Goal: Task Accomplishment & Management: Use online tool/utility

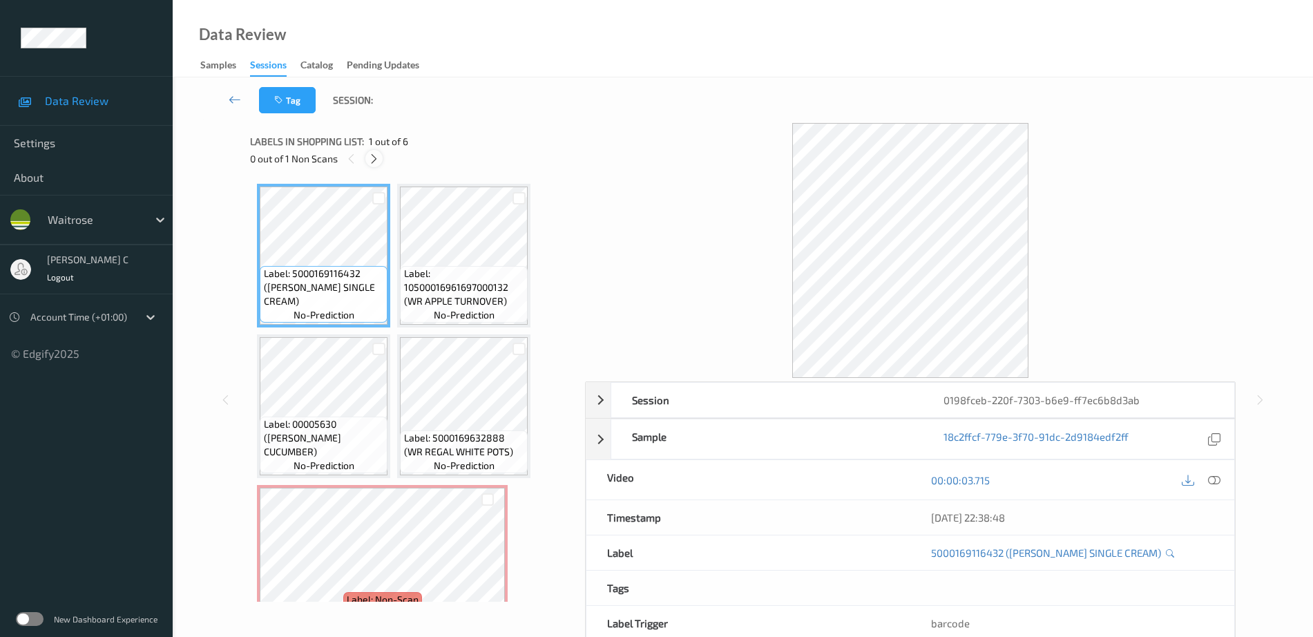
click at [376, 161] on icon at bounding box center [374, 159] width 12 height 12
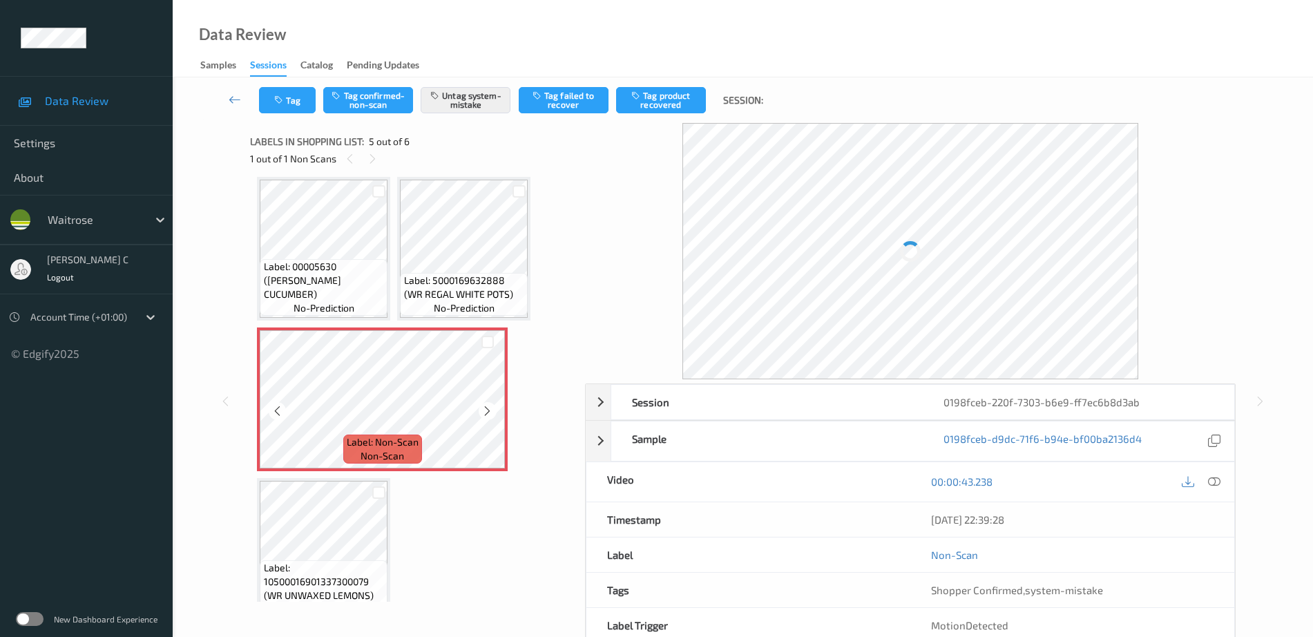
click at [484, 413] on icon at bounding box center [488, 411] width 12 height 12
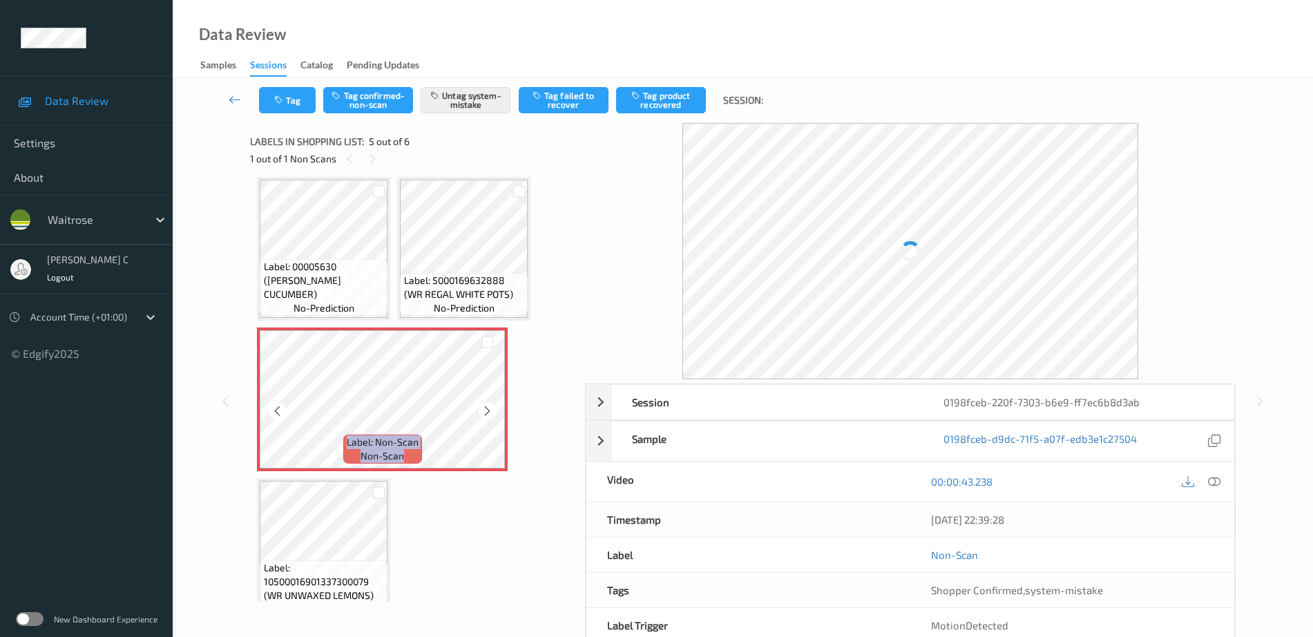
click at [484, 413] on icon at bounding box center [488, 411] width 12 height 12
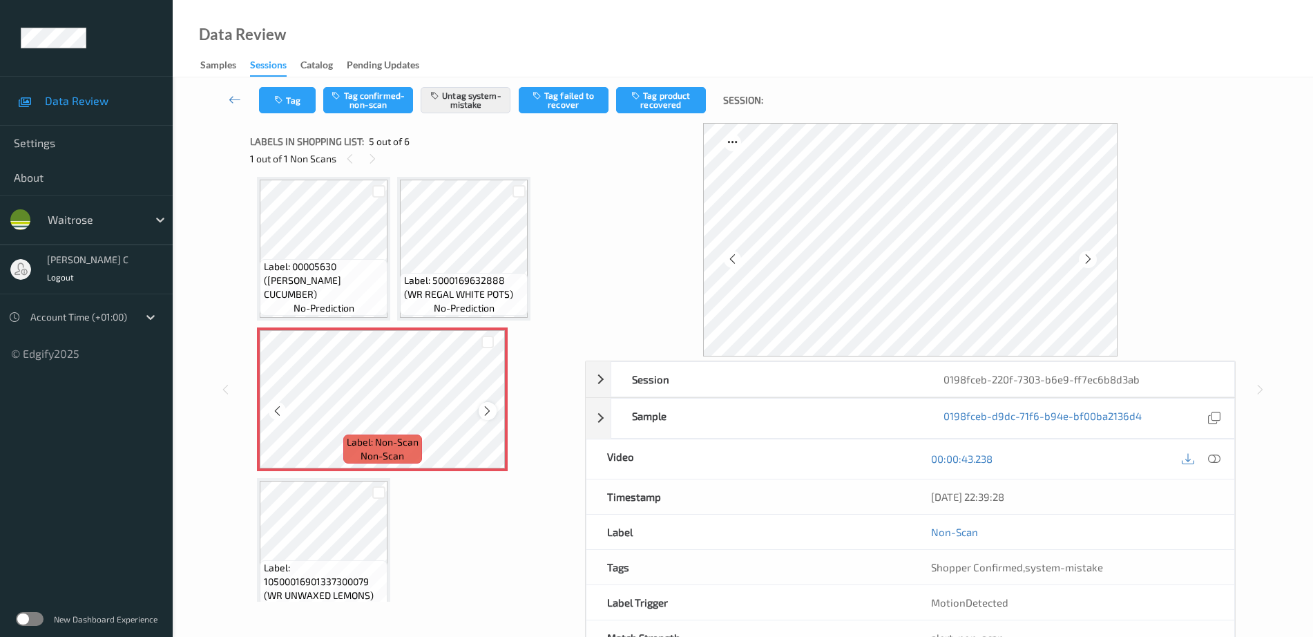
click at [486, 410] on icon at bounding box center [488, 411] width 12 height 12
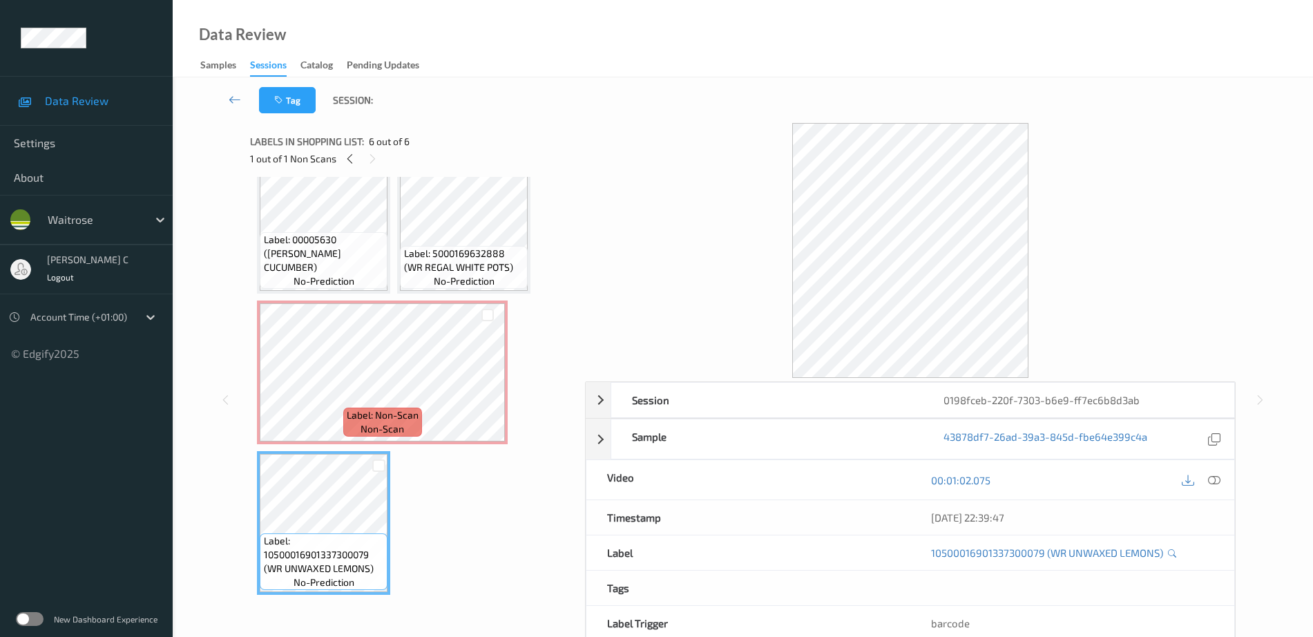
scroll to position [98, 0]
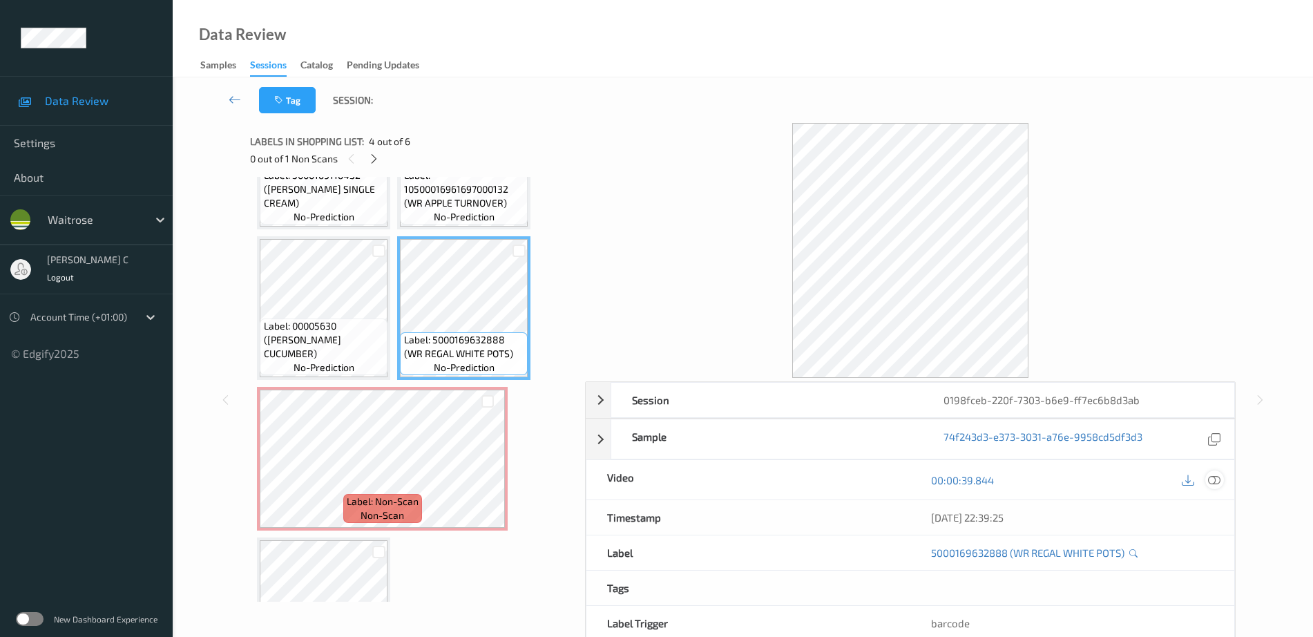
click at [1217, 478] on icon at bounding box center [1214, 480] width 12 height 12
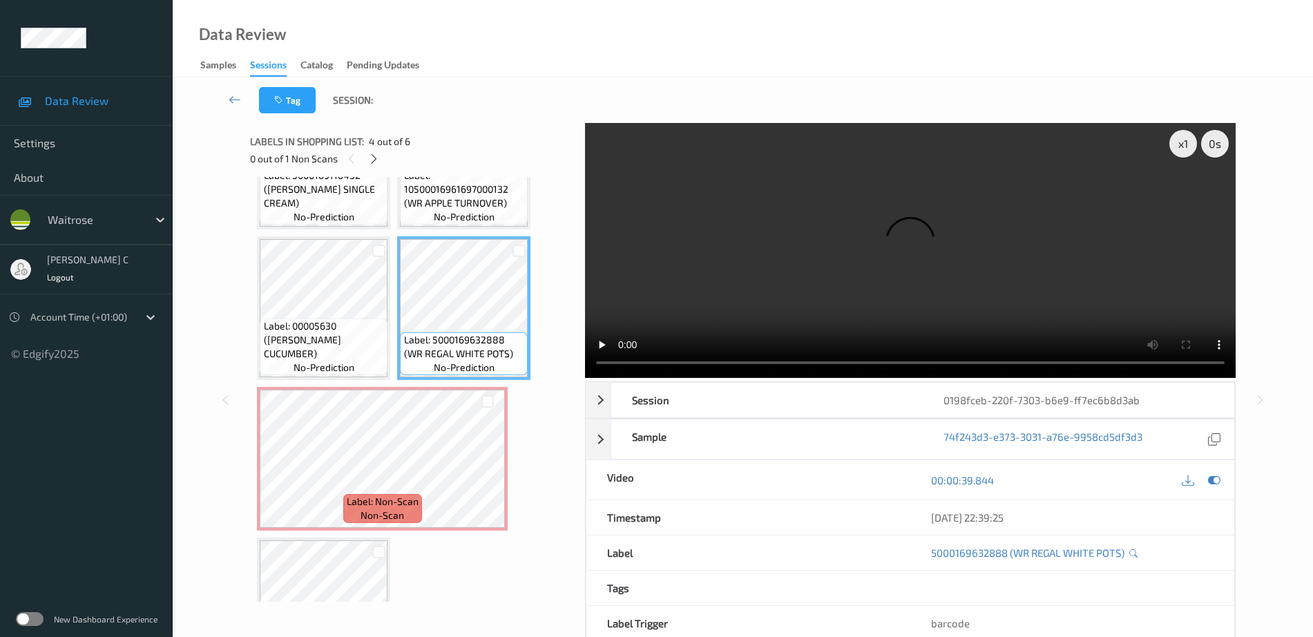
scroll to position [75, 0]
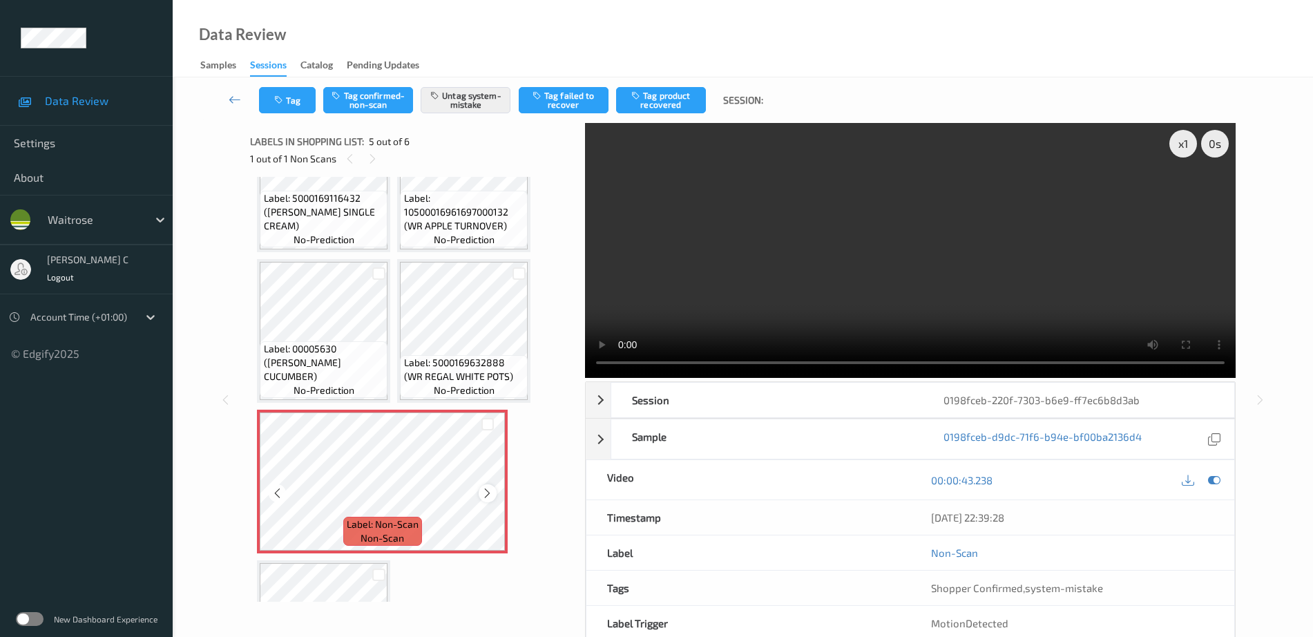
click at [484, 492] on icon at bounding box center [488, 493] width 12 height 12
click at [278, 108] on button "Tag" at bounding box center [287, 100] width 57 height 26
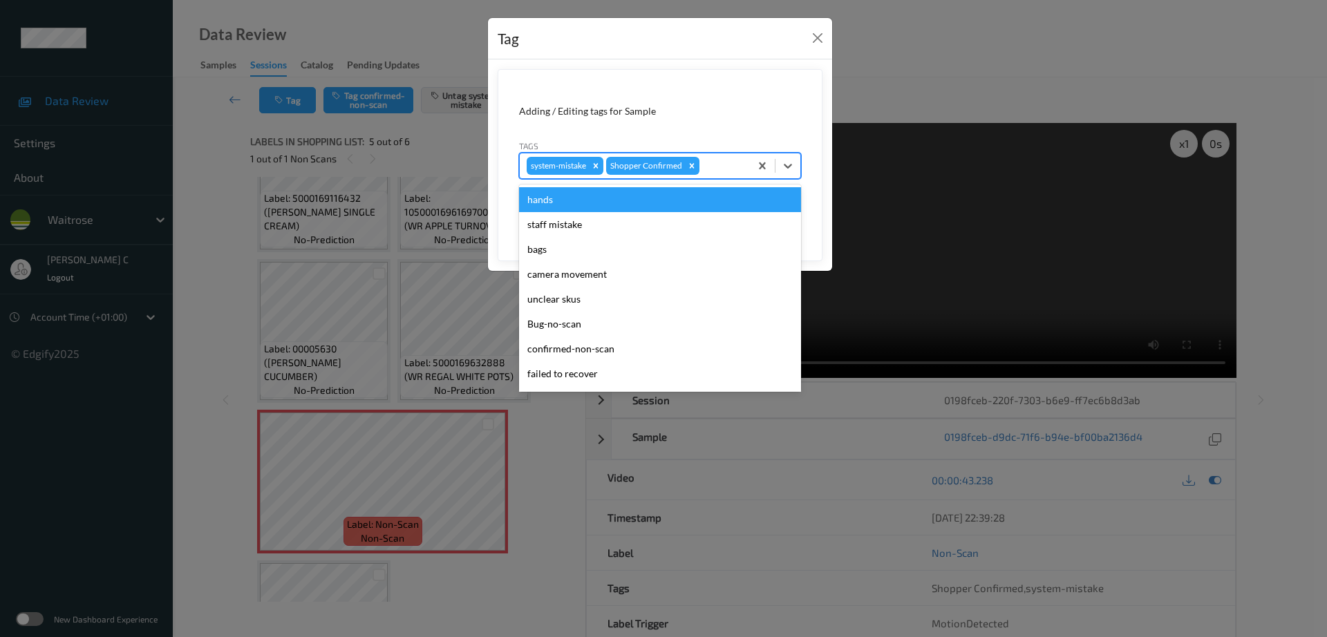
click at [720, 164] on div at bounding box center [722, 166] width 41 height 17
type input "y"
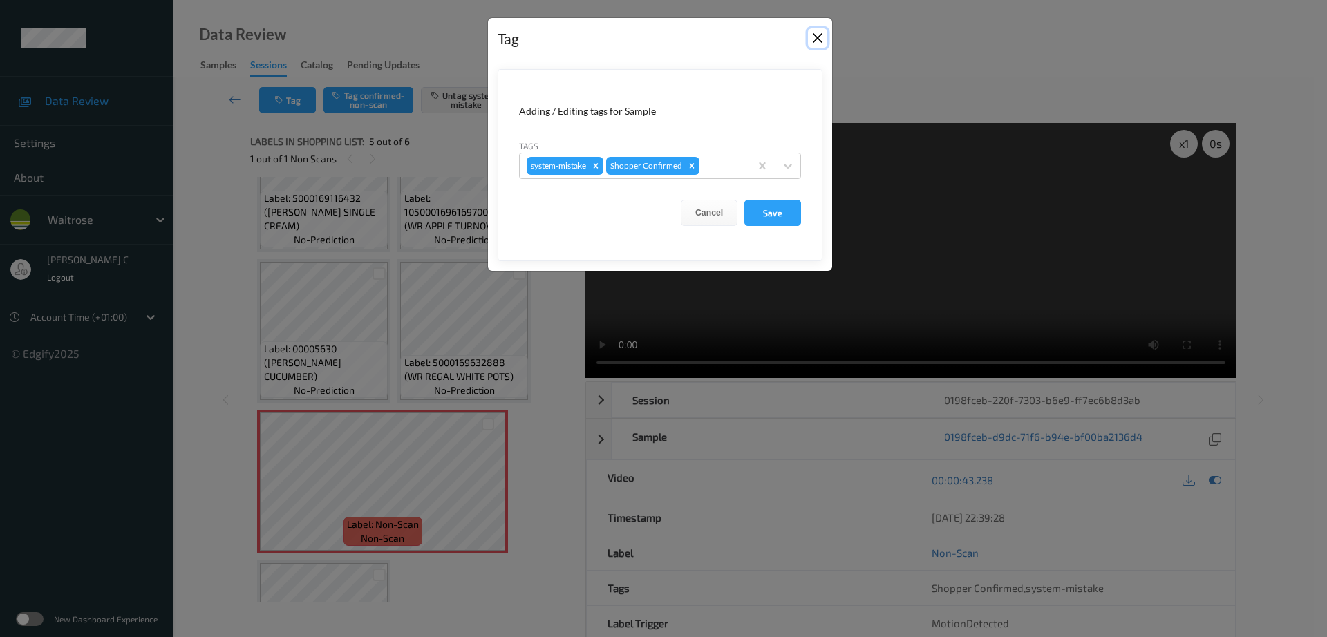
click at [816, 40] on button "Close" at bounding box center [817, 37] width 19 height 19
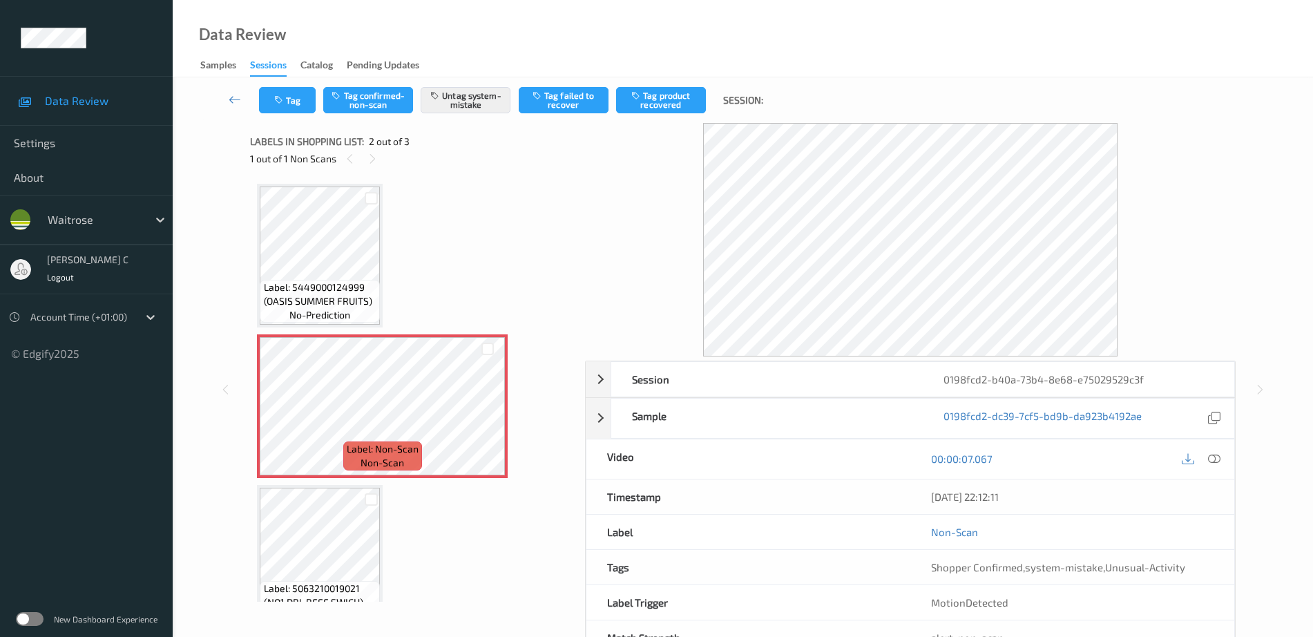
click at [222, 267] on div "Session 0198fcd2-b40a-73b4-8e68-e75029529c3f Session ID 0198fcd2-b40a-73b4-8e68…" at bounding box center [743, 389] width 1084 height 533
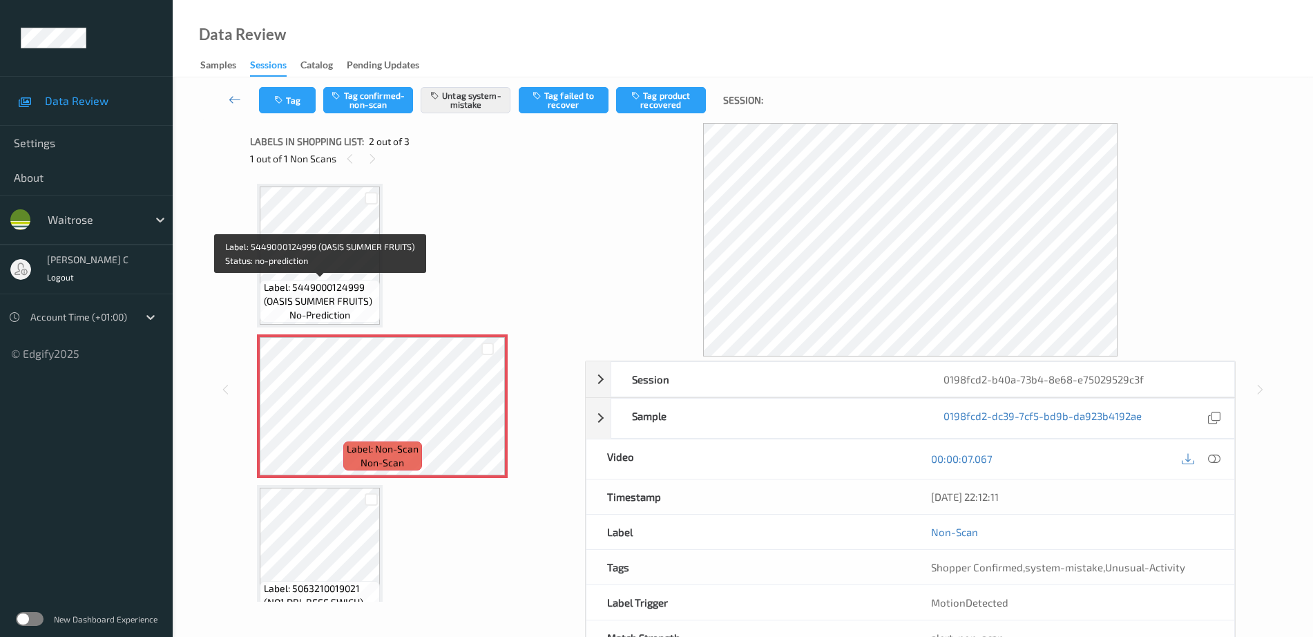
click at [316, 283] on span "Label: 5449000124999 (OASIS SUMMER FRUITS)" at bounding box center [320, 295] width 113 height 28
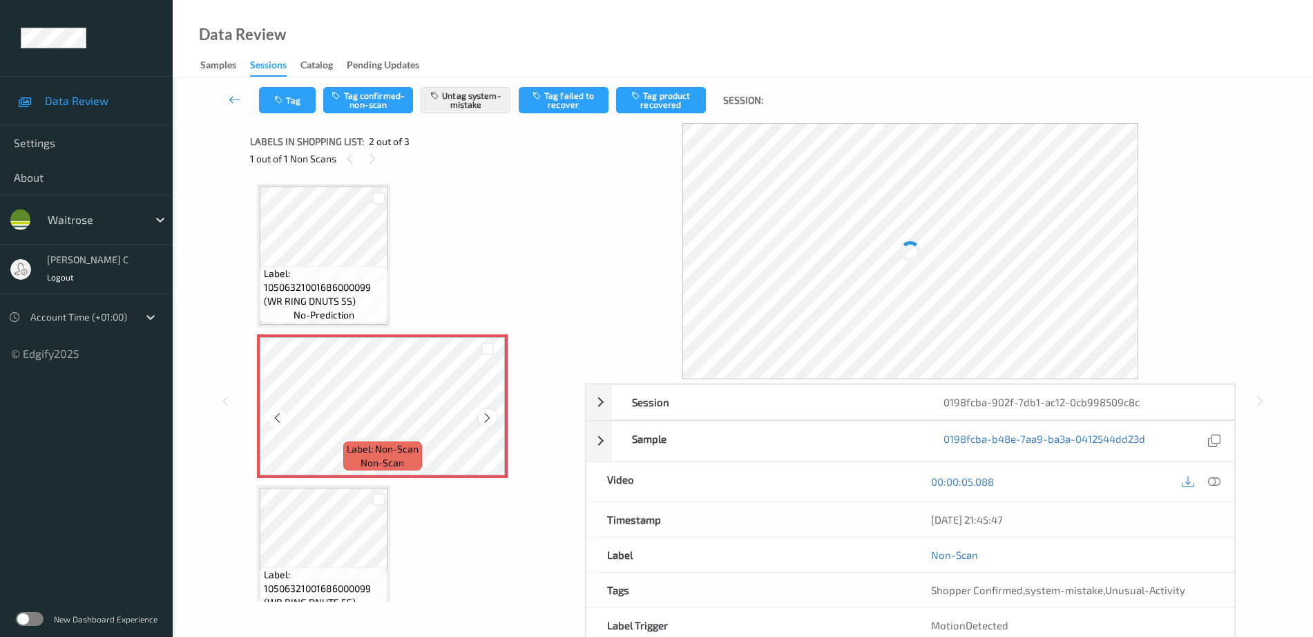
click at [487, 418] on icon at bounding box center [488, 418] width 12 height 12
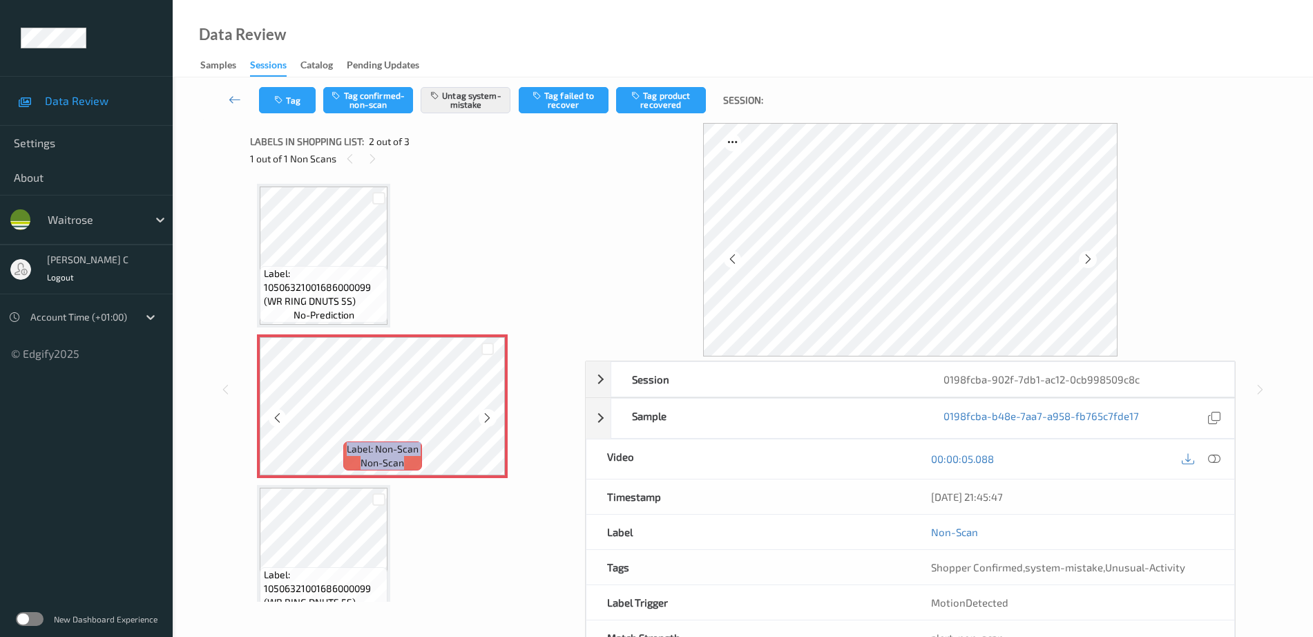
click at [487, 418] on icon at bounding box center [488, 418] width 12 height 12
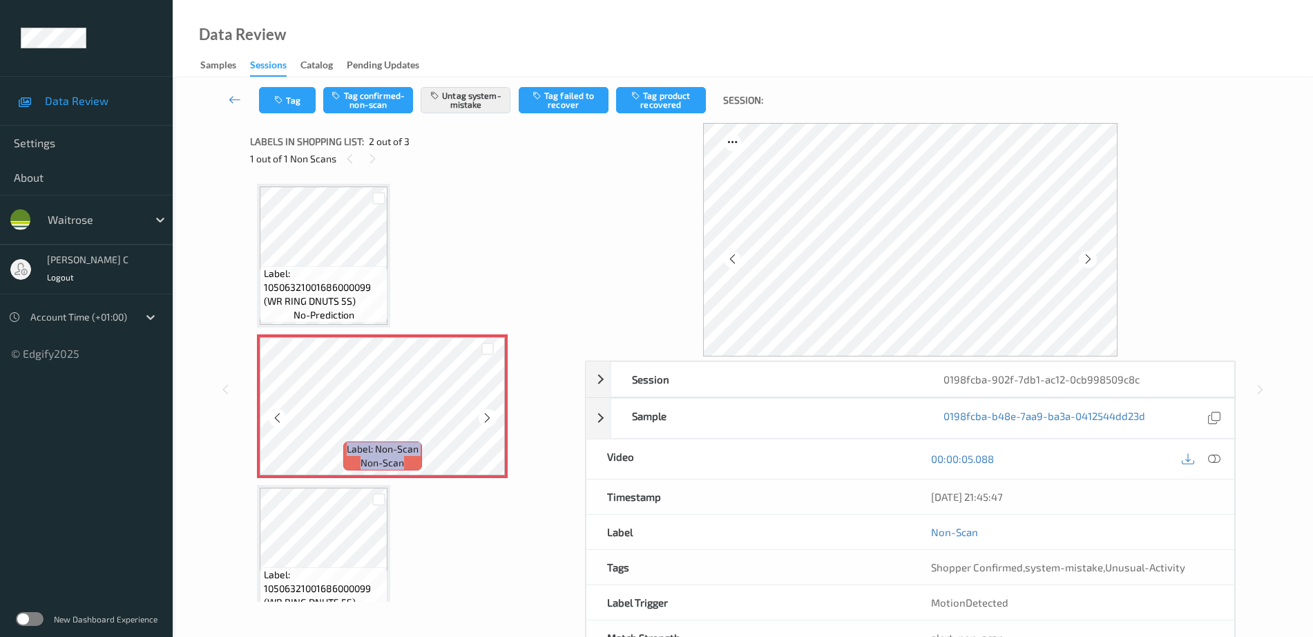
click at [487, 418] on icon at bounding box center [488, 418] width 12 height 12
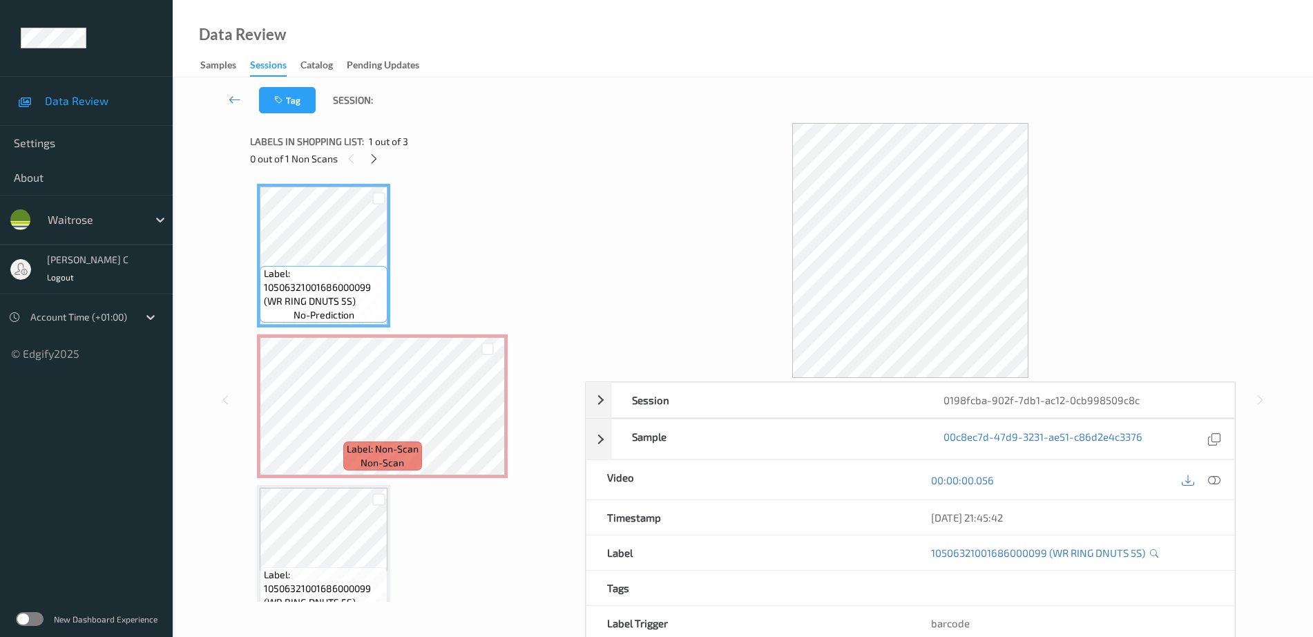
scroll to position [34, 0]
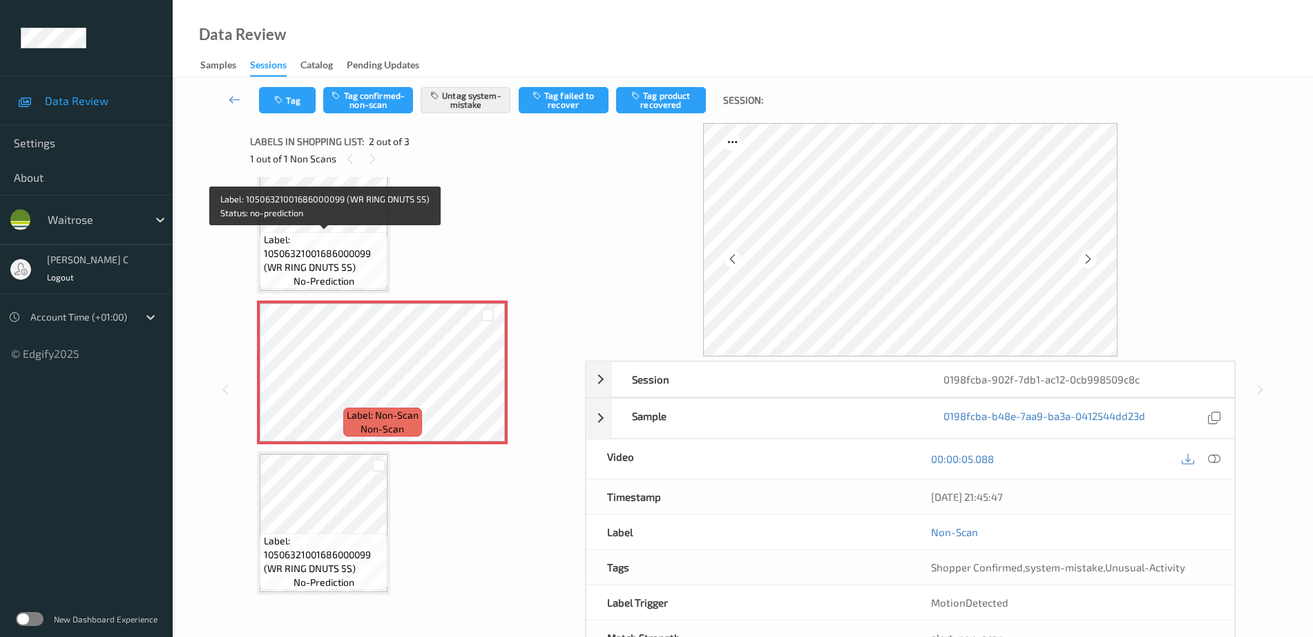
click at [308, 237] on span "Label: 10506321001686000099 (WR RING DNUTS 5S)" at bounding box center [324, 253] width 121 height 41
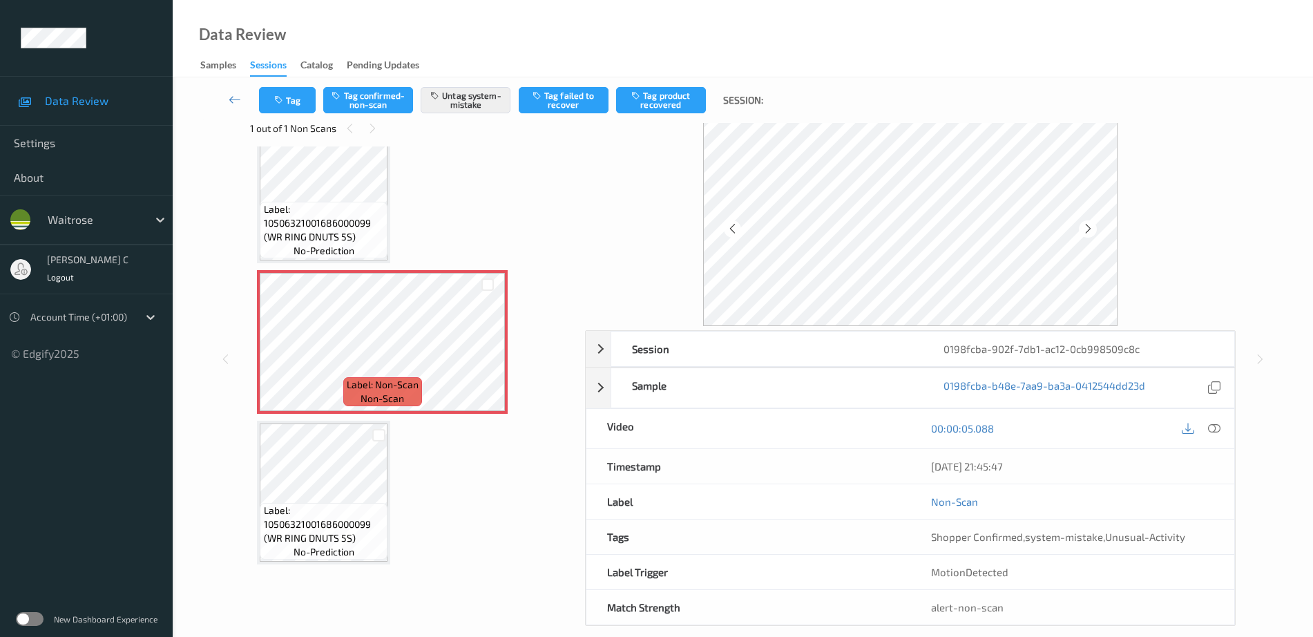
scroll to position [48, 0]
